Goal: Information Seeking & Learning: Learn about a topic

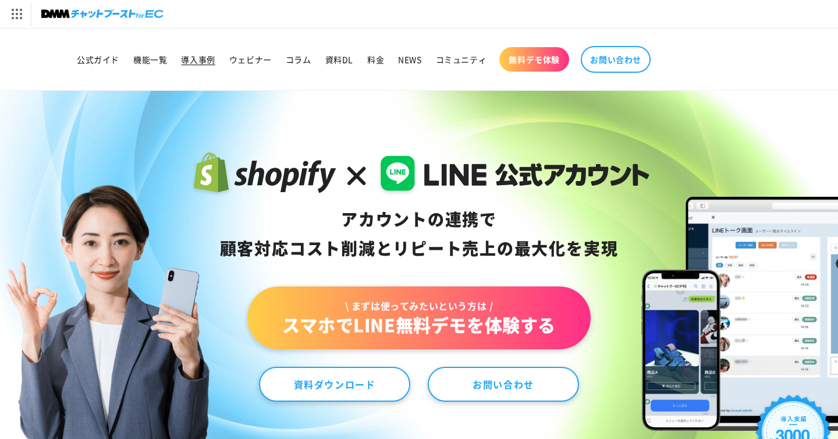
click at [202, 58] on span "導入事例" at bounding box center [198, 59] width 34 height 10
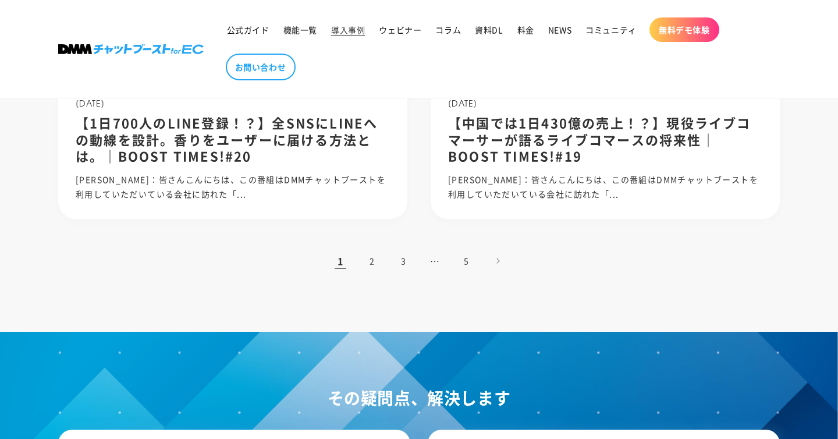
scroll to position [1252, 0]
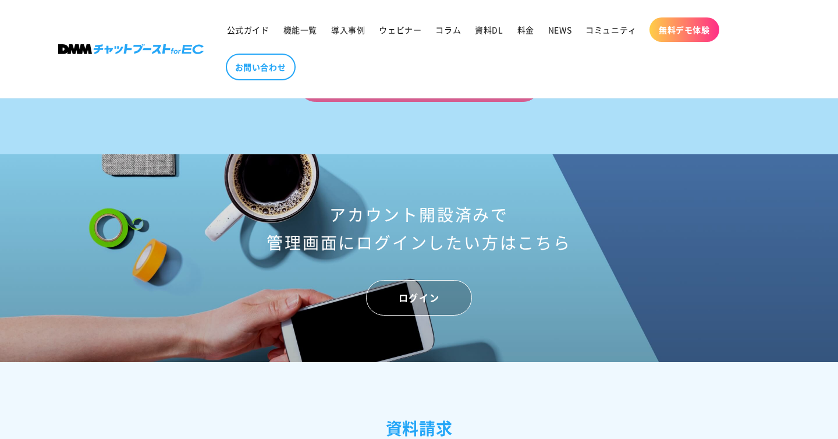
scroll to position [4698, 0]
